Goal: Transaction & Acquisition: Purchase product/service

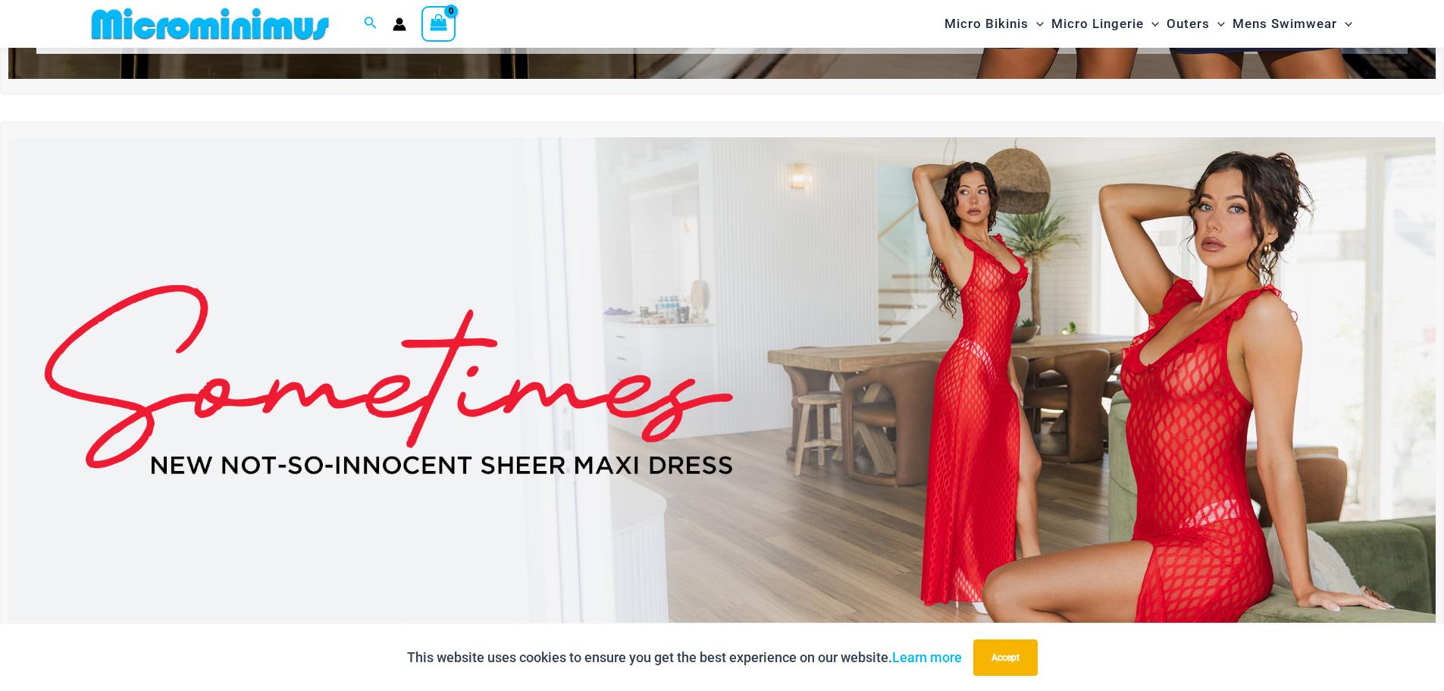
scroll to position [64, 0]
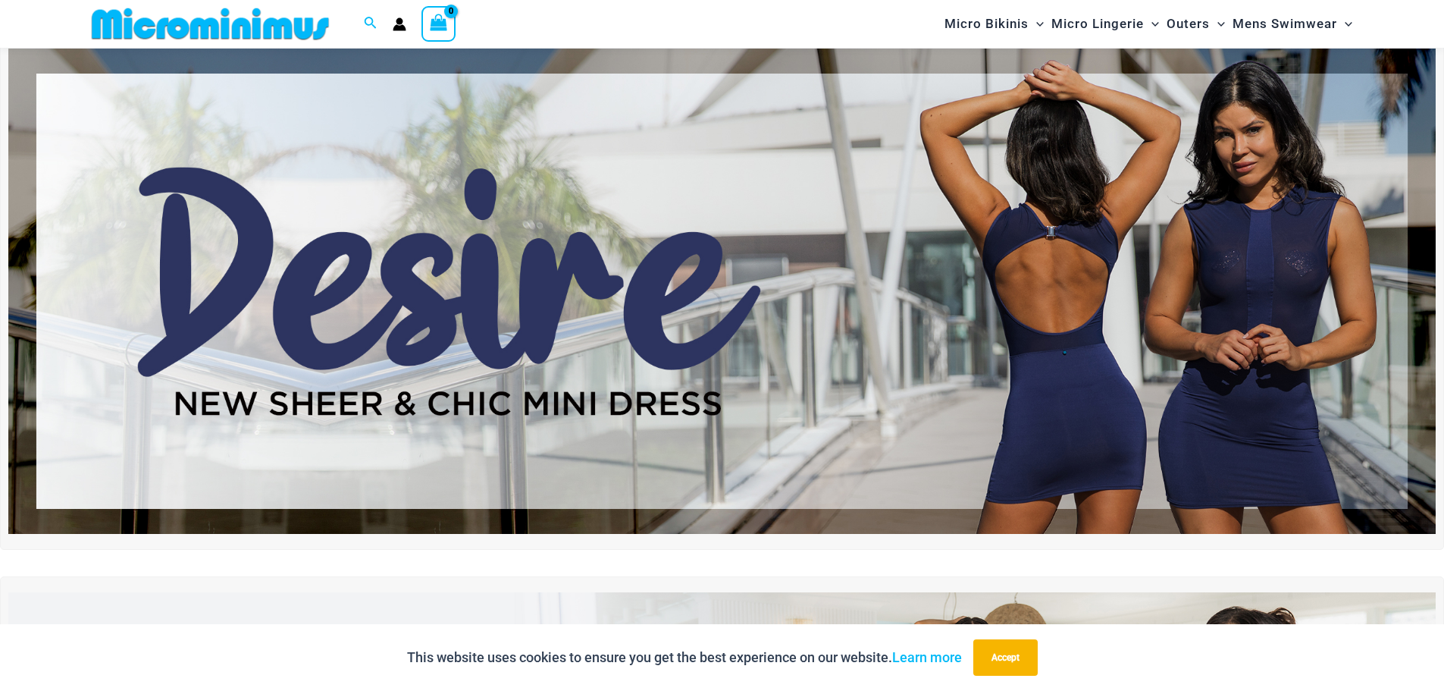
click at [1073, 304] on img at bounding box center [721, 291] width 1427 height 485
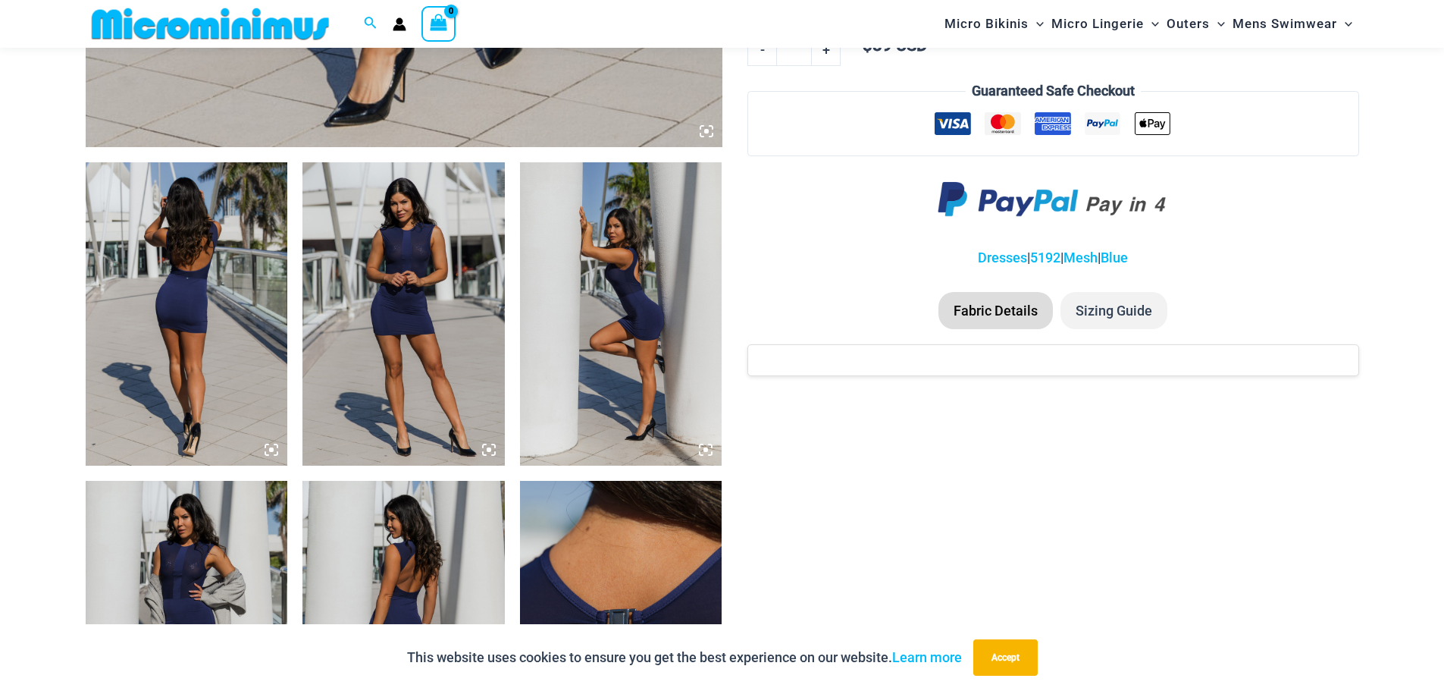
scroll to position [1057, 0]
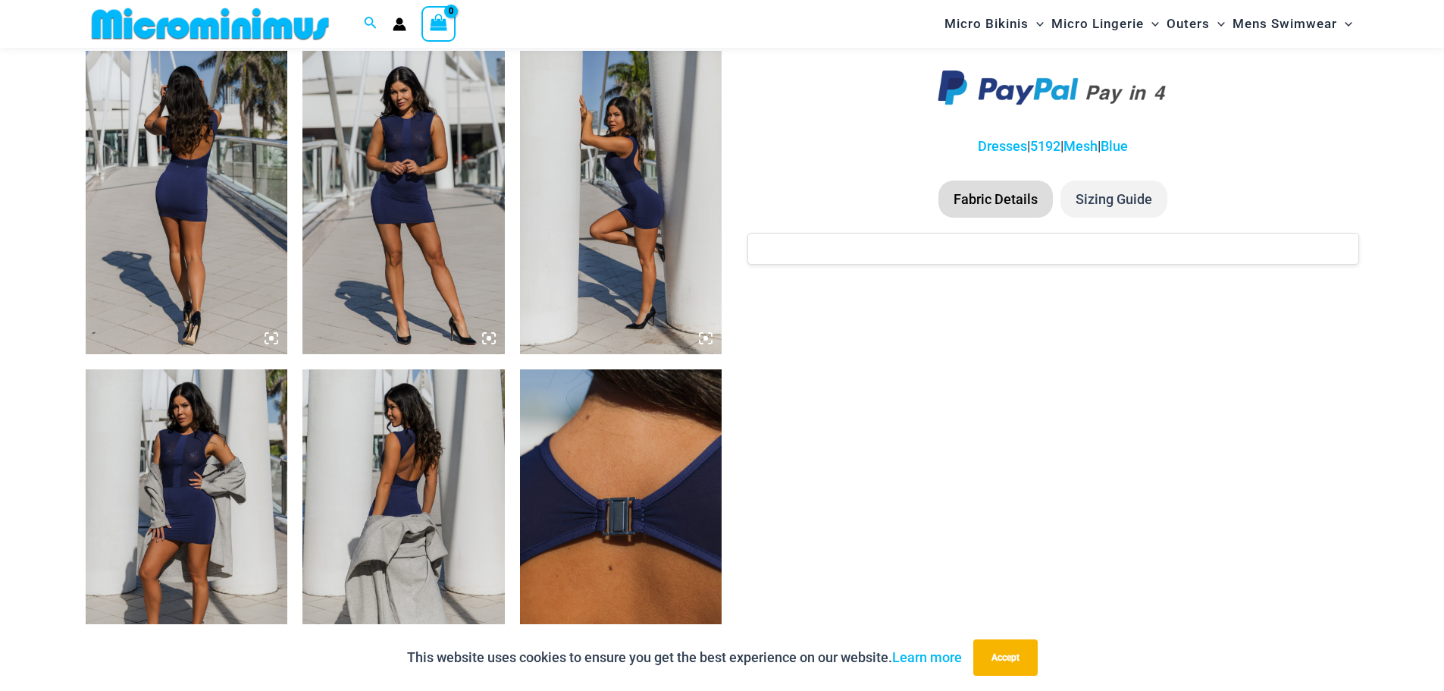
click at [229, 481] on img at bounding box center [187, 520] width 202 height 303
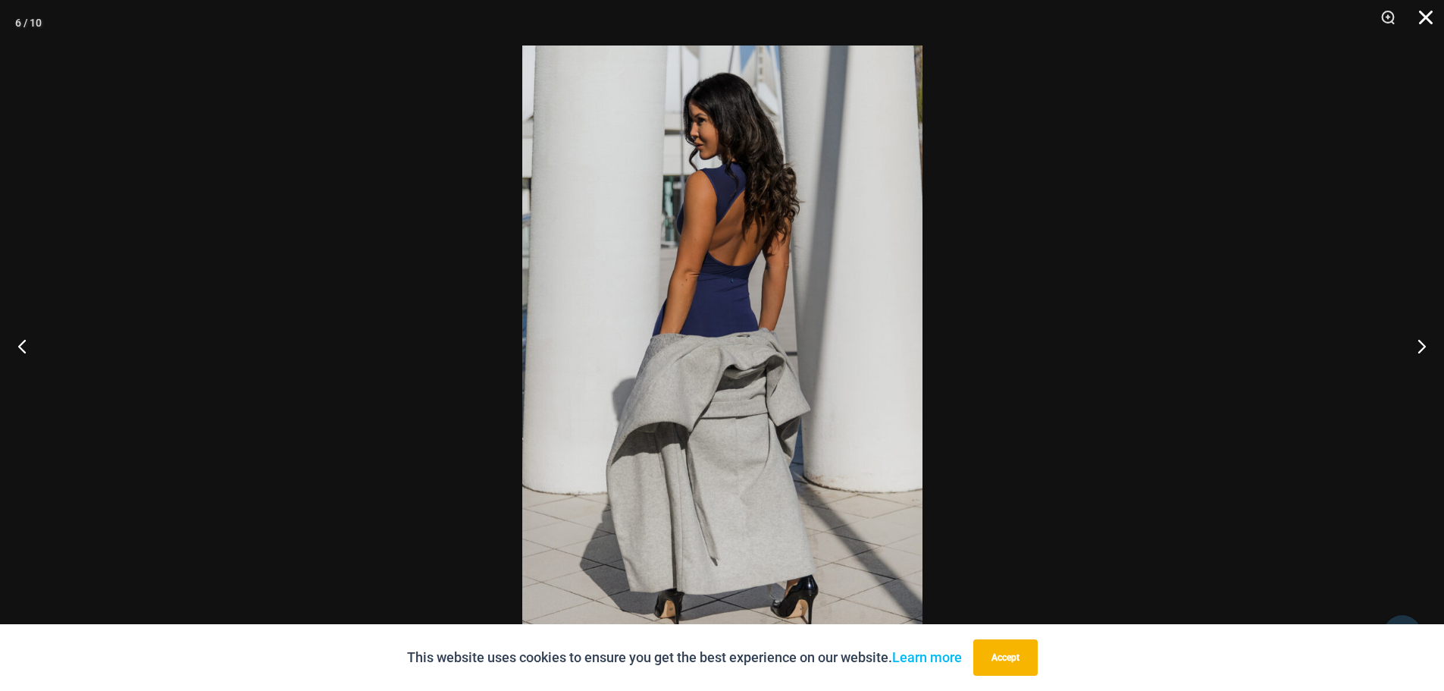
click at [1423, 21] on button "Close" at bounding box center [1421, 22] width 38 height 45
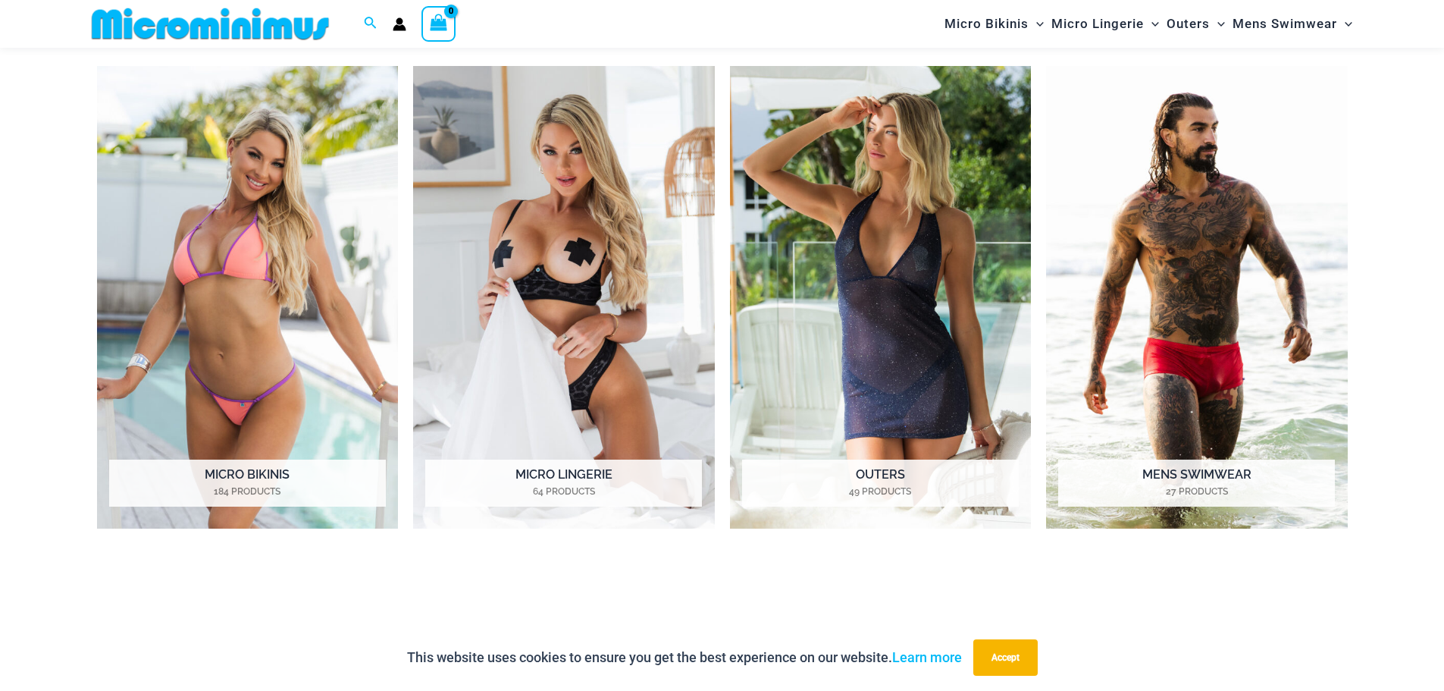
scroll to position [1429, 0]
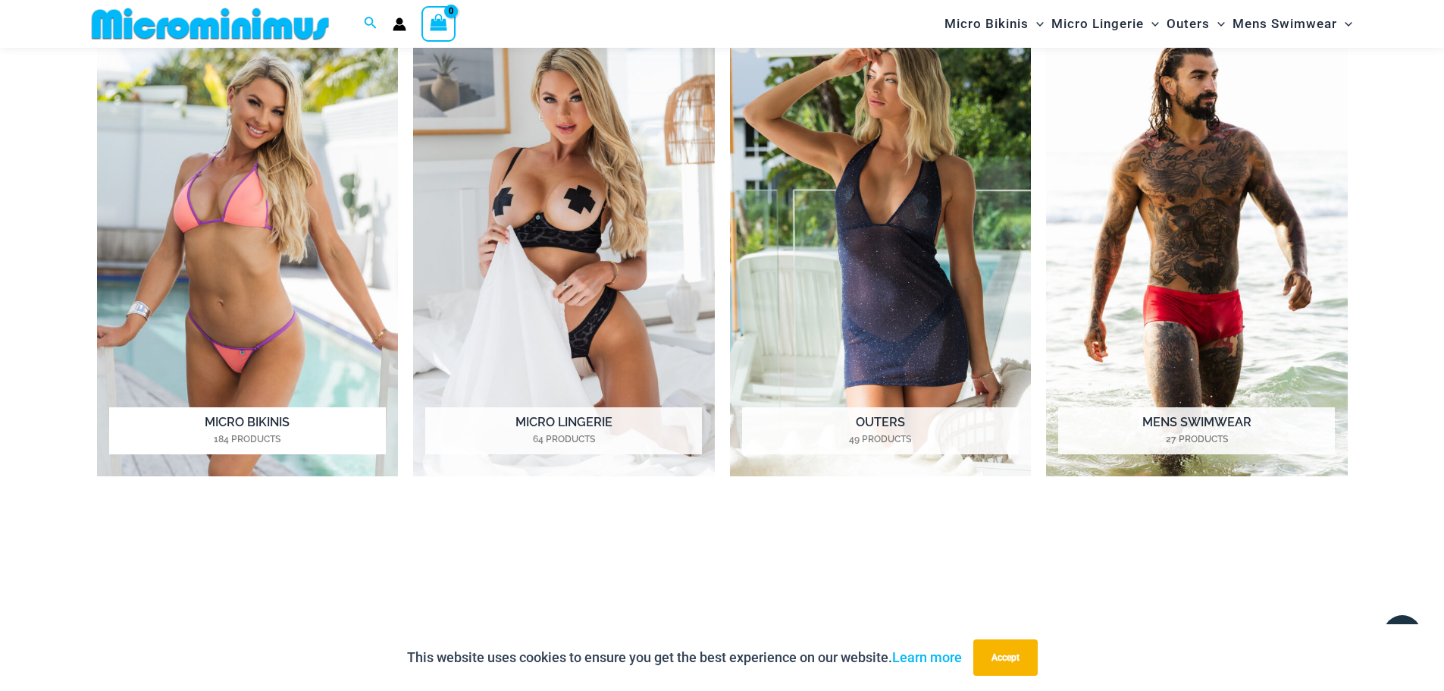
click at [308, 257] on img "Visit product category Micro Bikinis" at bounding box center [248, 245] width 302 height 463
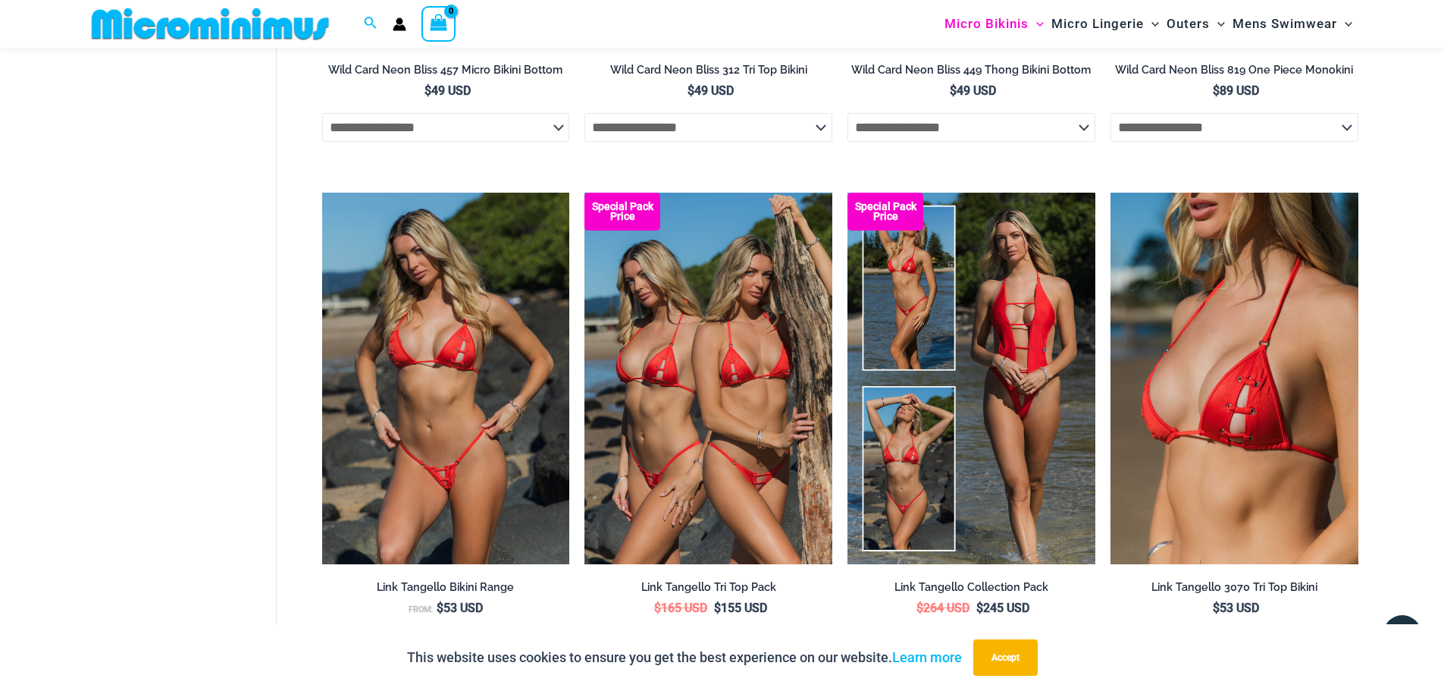
scroll to position [3928, 0]
